Goal: Find contact information: Find contact information

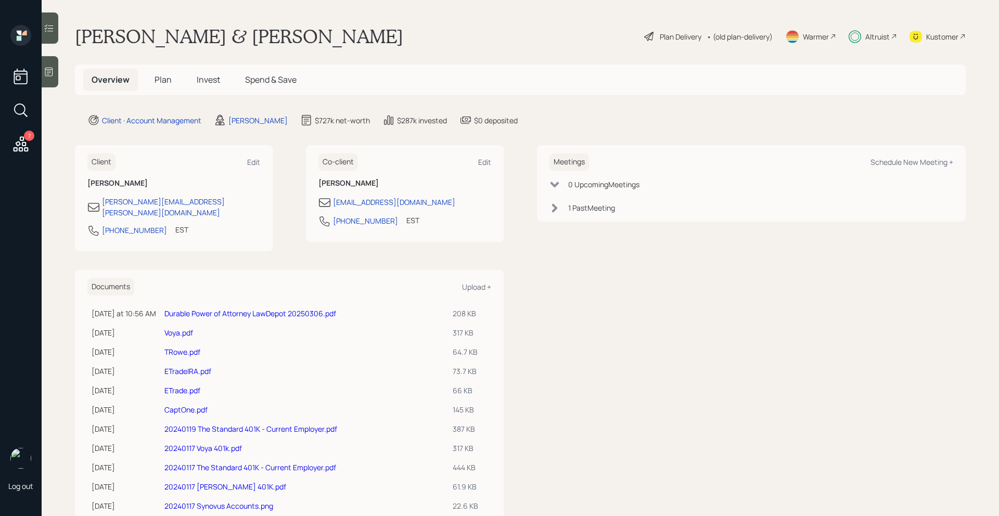
click at [156, 83] on span "Plan" at bounding box center [163, 79] width 17 height 11
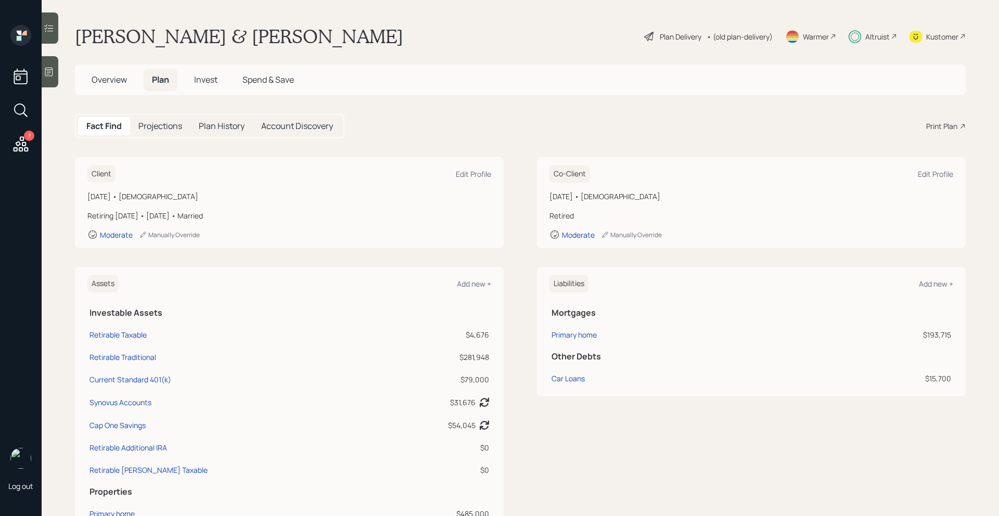
click at [204, 74] on span "Invest" at bounding box center [205, 79] width 23 height 11
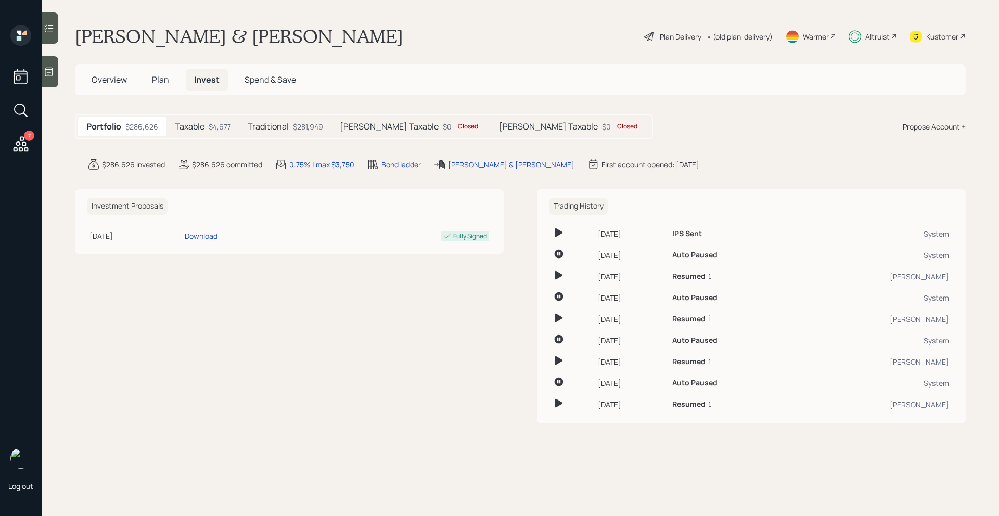
click at [150, 83] on h5 "Plan" at bounding box center [161, 80] width 34 height 22
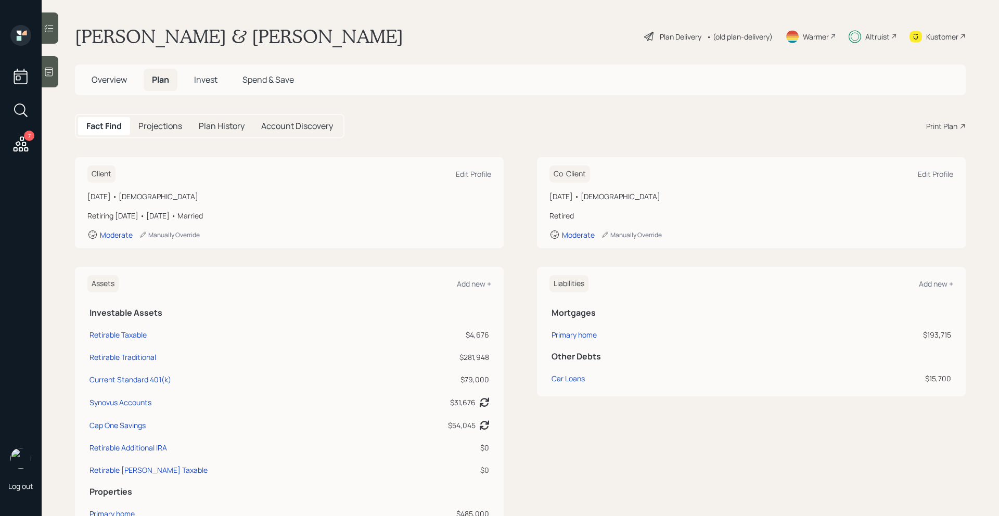
click at [110, 82] on span "Overview" at bounding box center [109, 79] width 35 height 11
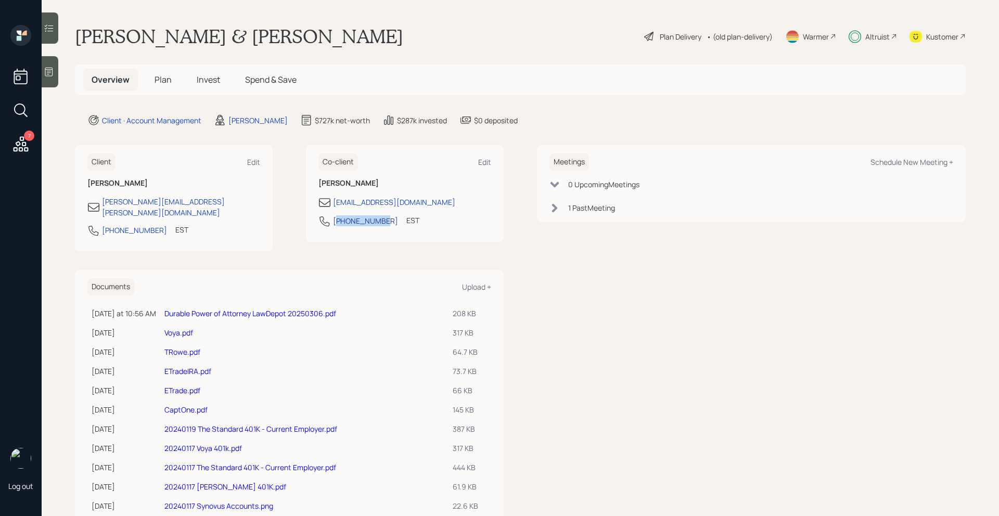
drag, startPoint x: 383, startPoint y: 221, endPoint x: 336, endPoint y: 221, distance: 47.3
click at [336, 221] on div "[PHONE_NUMBER] EST Currently 1:03 PM" at bounding box center [404, 224] width 173 height 19
click at [383, 222] on div "[PHONE_NUMBER] EST Currently 1:03 PM" at bounding box center [404, 224] width 173 height 19
drag, startPoint x: 383, startPoint y: 222, endPoint x: 334, endPoint y: 222, distance: 49.4
click at [334, 222] on div "[PHONE_NUMBER] EST Currently 1:03 PM" at bounding box center [404, 224] width 173 height 19
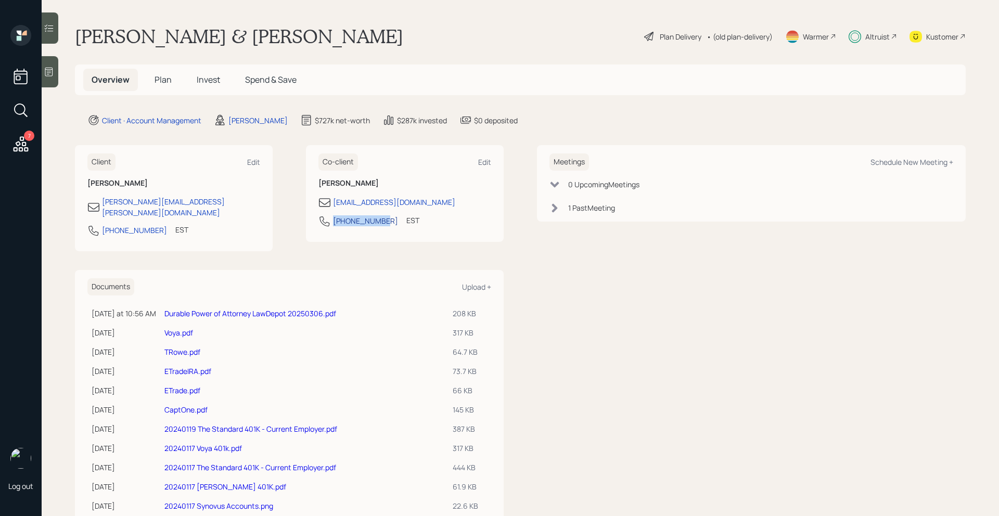
copy div "[PHONE_NUMBER]"
